Goal: Task Accomplishment & Management: Complete application form

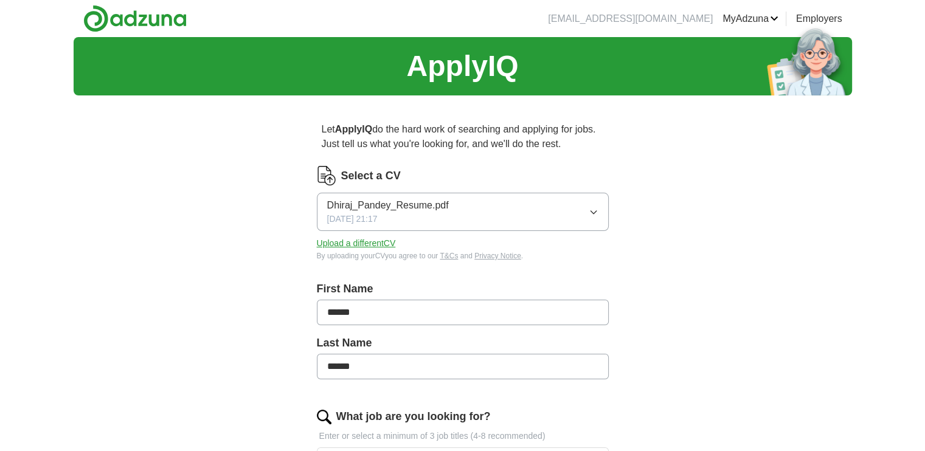
click at [678, 322] on div "ApplyIQ Let ApplyIQ do the hard work of searching and applying for jobs. Just t…" at bounding box center [463, 436] width 779 height 799
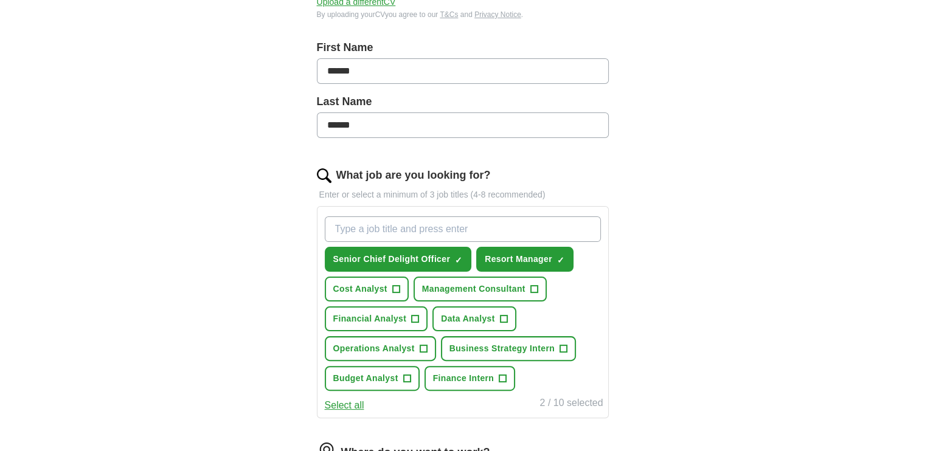
scroll to position [243, 0]
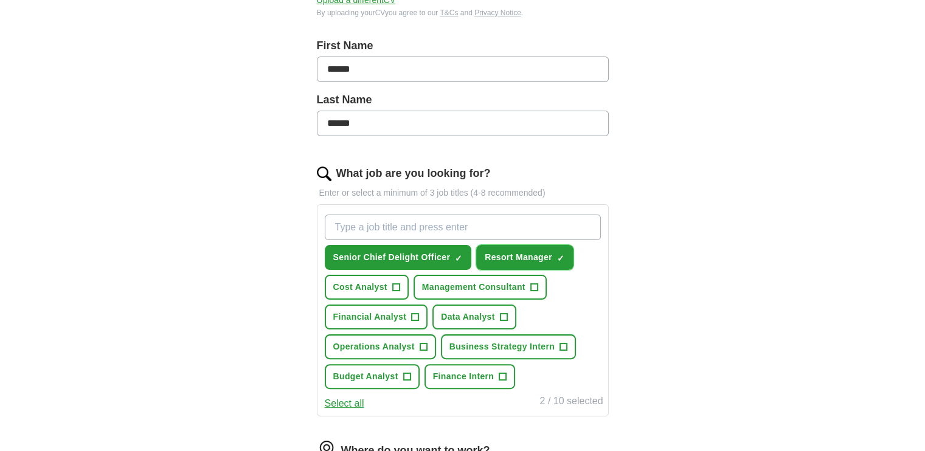
click at [552, 254] on button "Resort Manager ✓ ×" at bounding box center [524, 257] width 97 height 25
click at [431, 394] on div "Select all 1 / 10 selected" at bounding box center [462, 402] width 281 height 17
click at [465, 293] on button "Management Consultant +" at bounding box center [480, 287] width 133 height 25
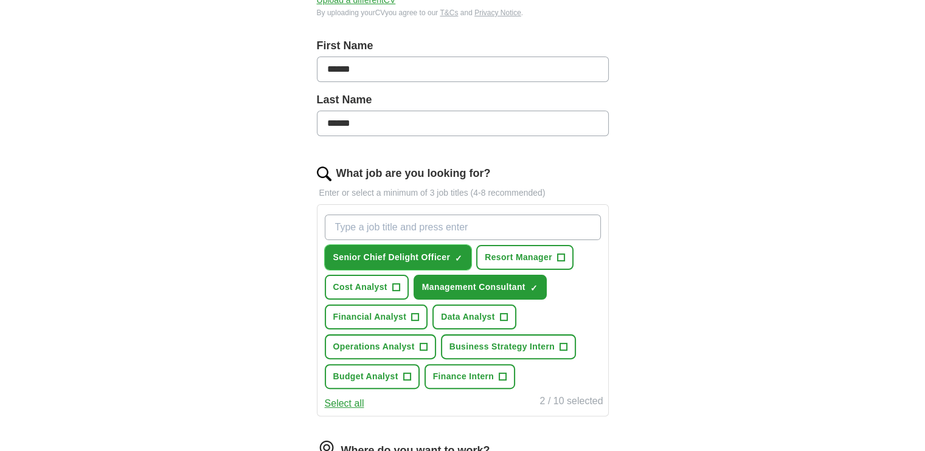
click at [448, 255] on span "Senior Chief Delight Officer" at bounding box center [391, 257] width 117 height 13
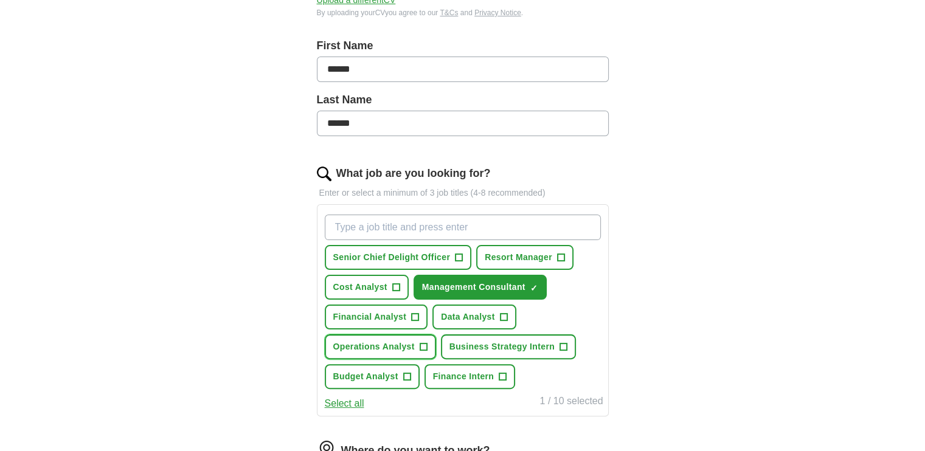
click at [388, 346] on span "Operations Analyst" at bounding box center [374, 347] width 82 height 13
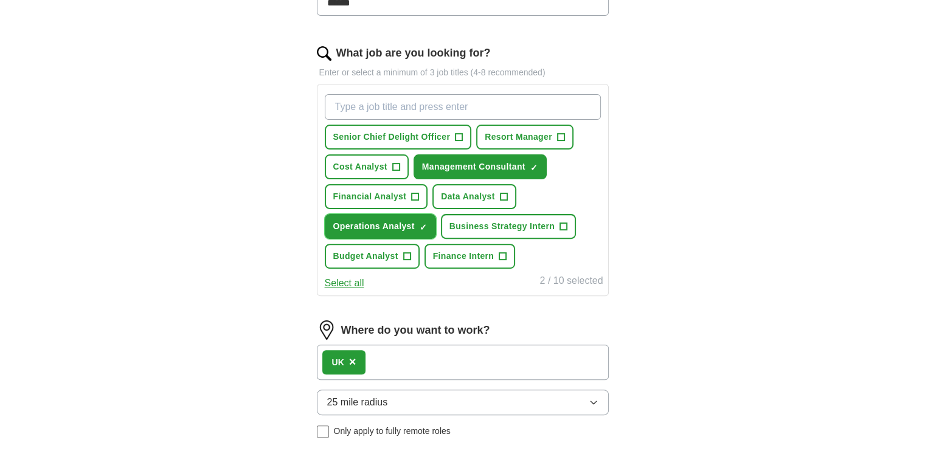
scroll to position [438, 0]
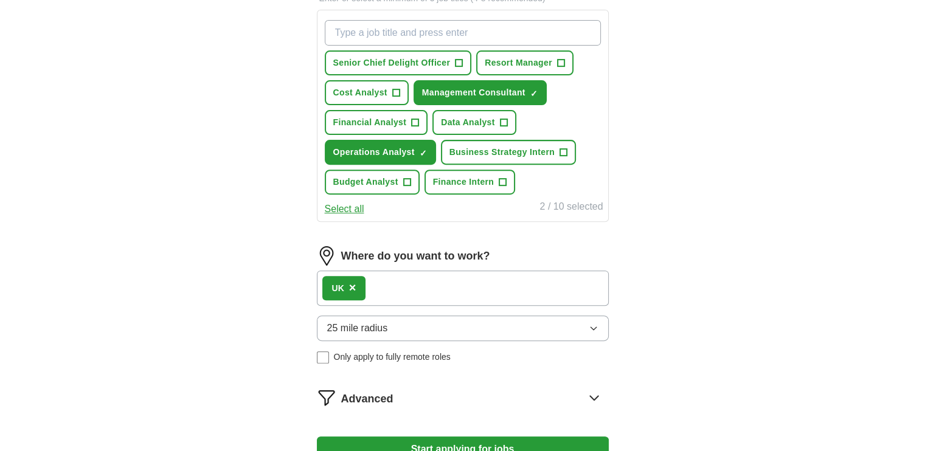
click at [349, 281] on span "×" at bounding box center [352, 287] width 7 height 13
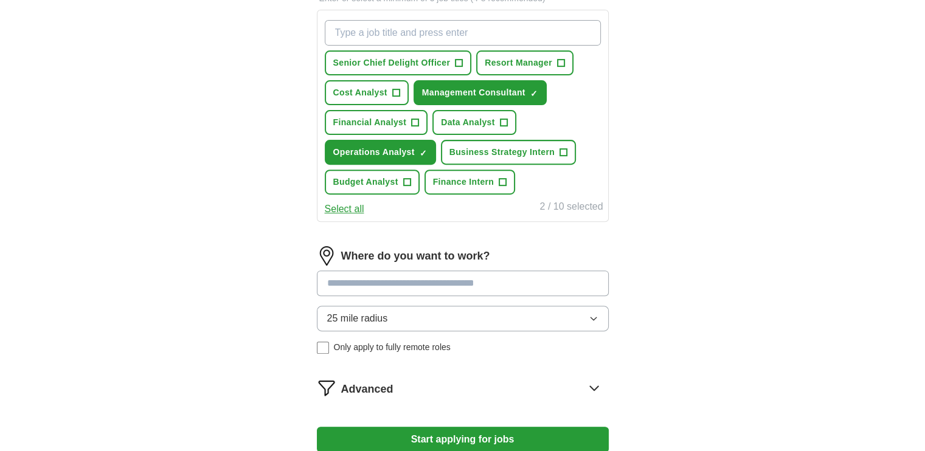
click at [349, 280] on input at bounding box center [463, 284] width 292 height 26
click at [387, 276] on input "******" at bounding box center [463, 284] width 292 height 26
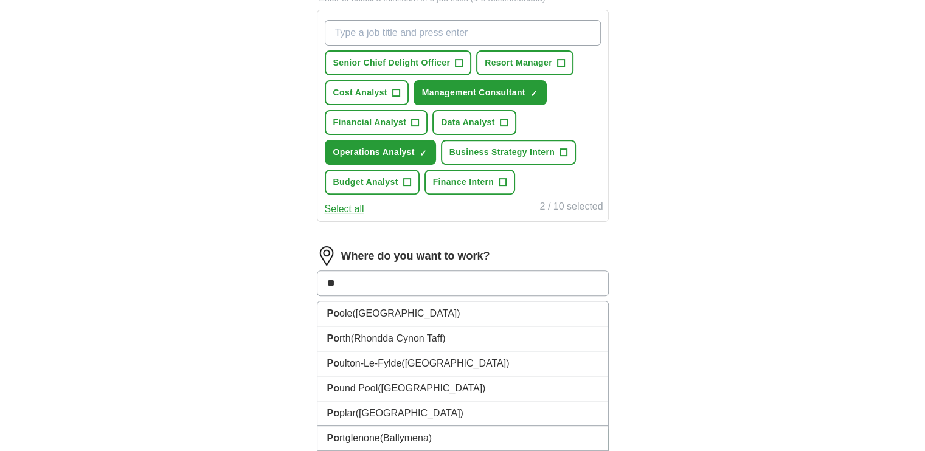
type input "*"
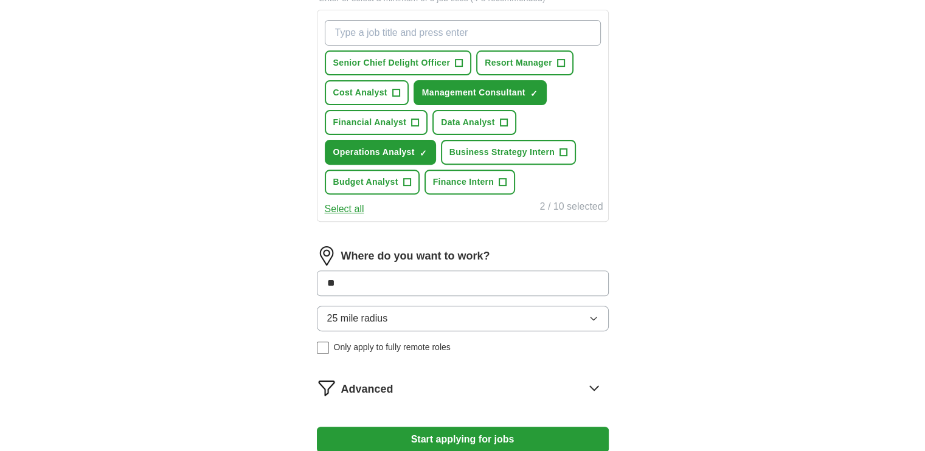
type input "*"
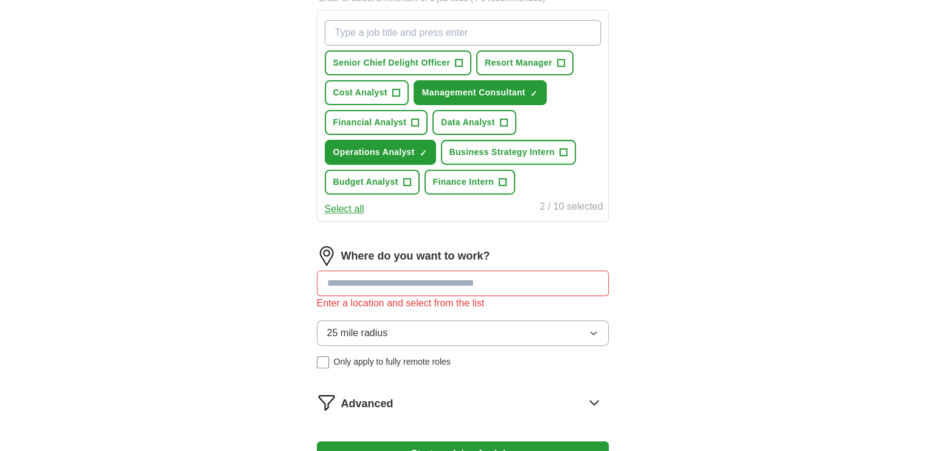
click at [321, 341] on div "25 mile radius Only apply to fully remote roles" at bounding box center [463, 345] width 292 height 48
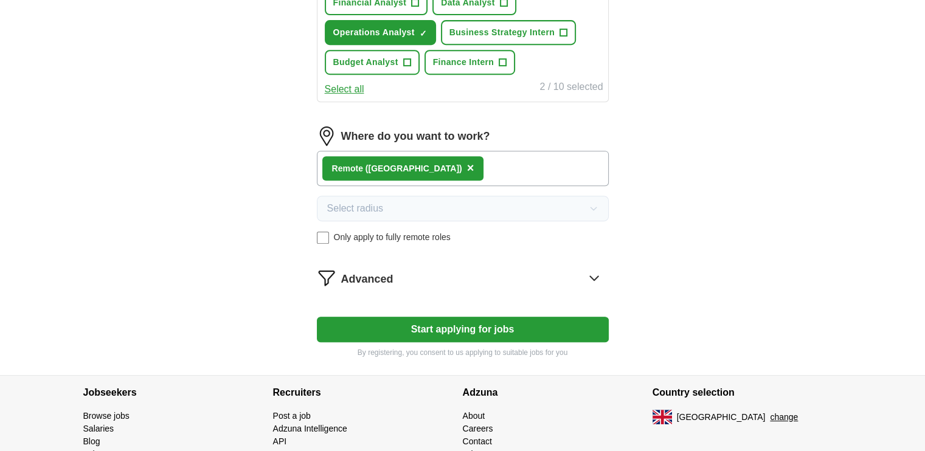
scroll to position [560, 0]
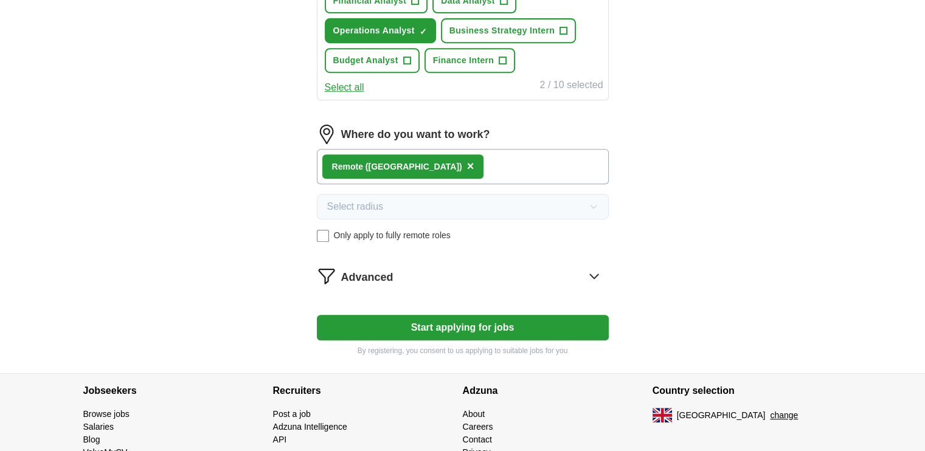
click at [492, 333] on button "Start applying for jobs" at bounding box center [463, 328] width 292 height 26
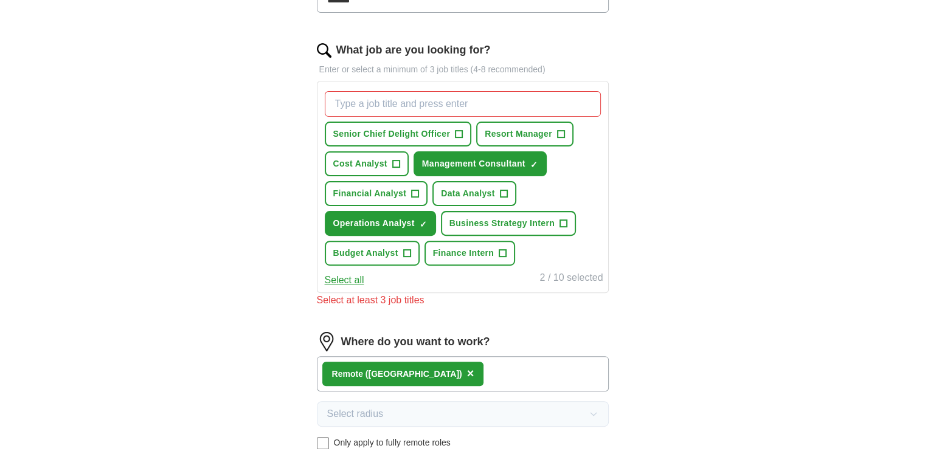
scroll to position [365, 0]
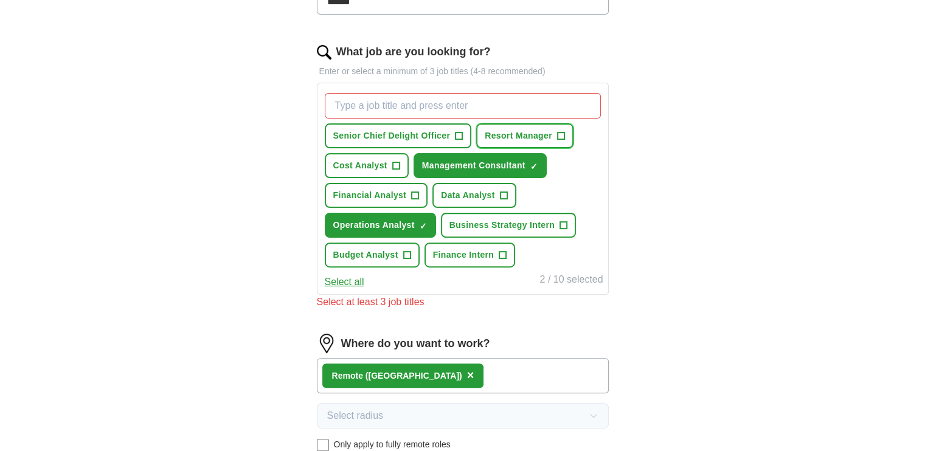
click at [560, 134] on span "+" at bounding box center [560, 136] width 7 height 10
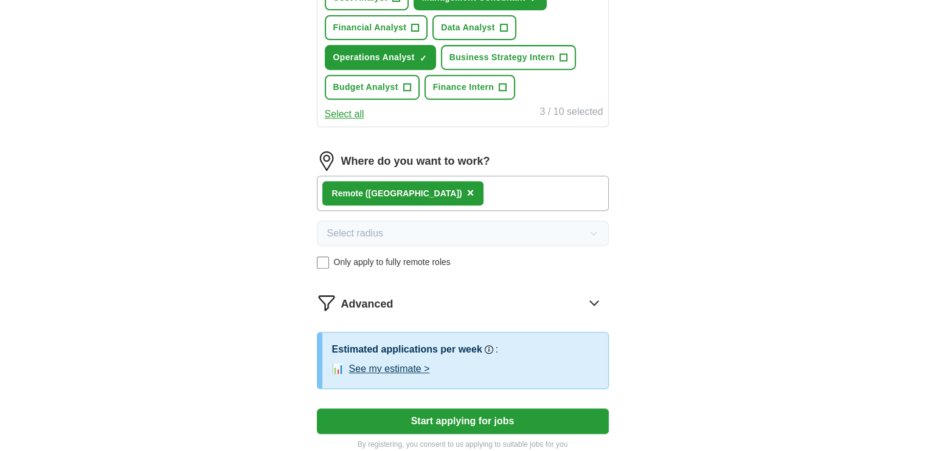
scroll to position [584, 0]
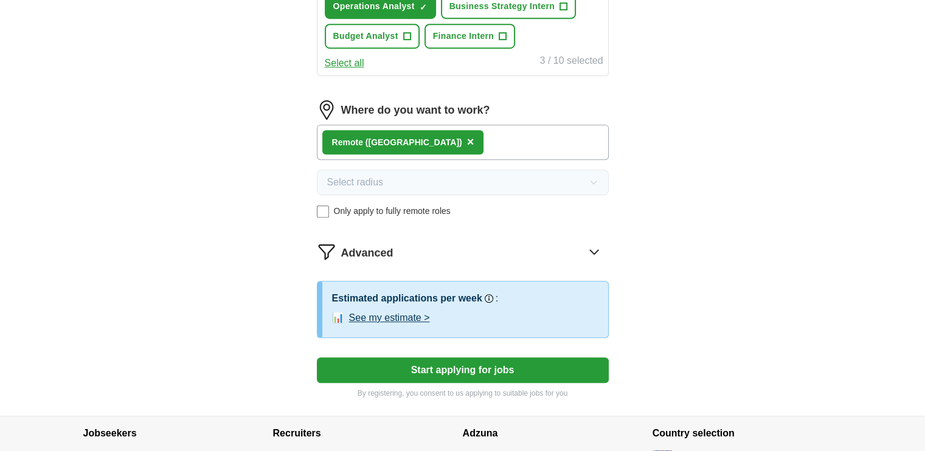
click at [409, 370] on button "Start applying for jobs" at bounding box center [463, 371] width 292 height 26
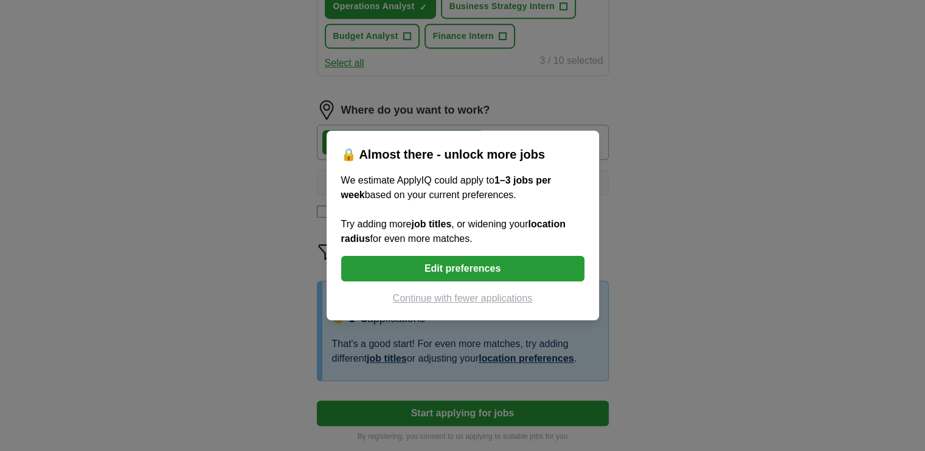
click at [451, 302] on button "Continue with fewer applications" at bounding box center [462, 298] width 243 height 15
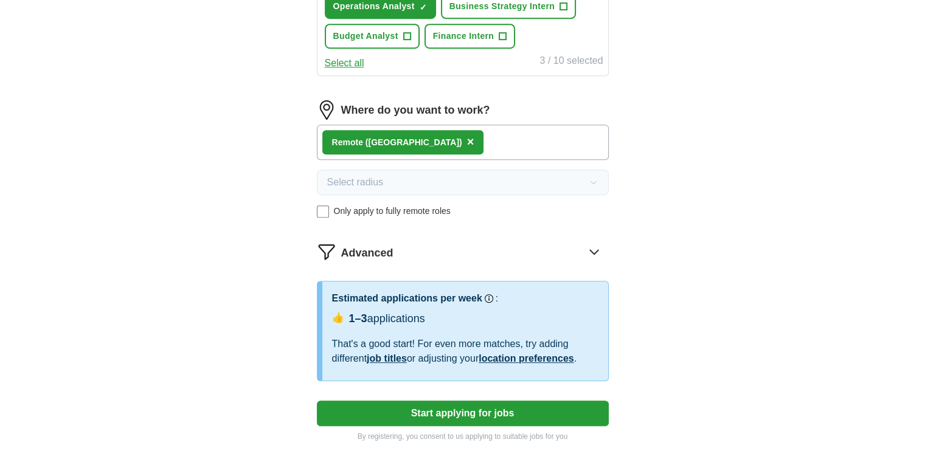
select select "**"
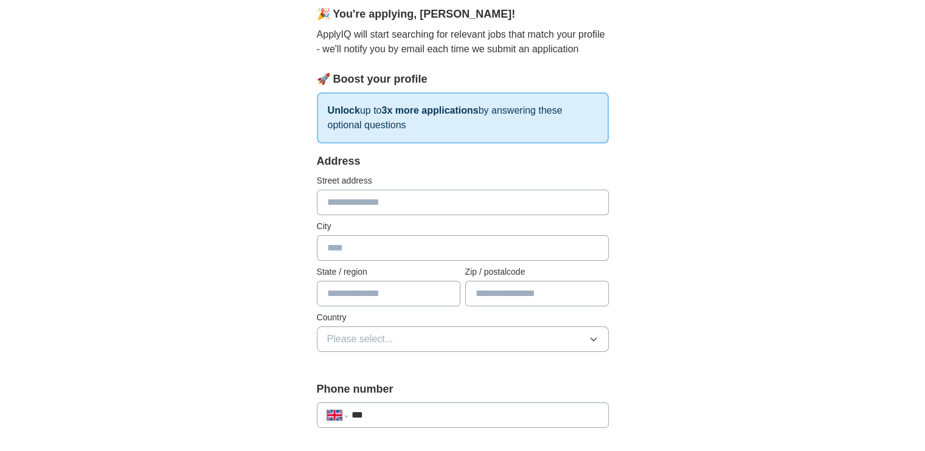
scroll to position [0, 0]
